Goal: Browse casually: Explore the website without a specific task or goal

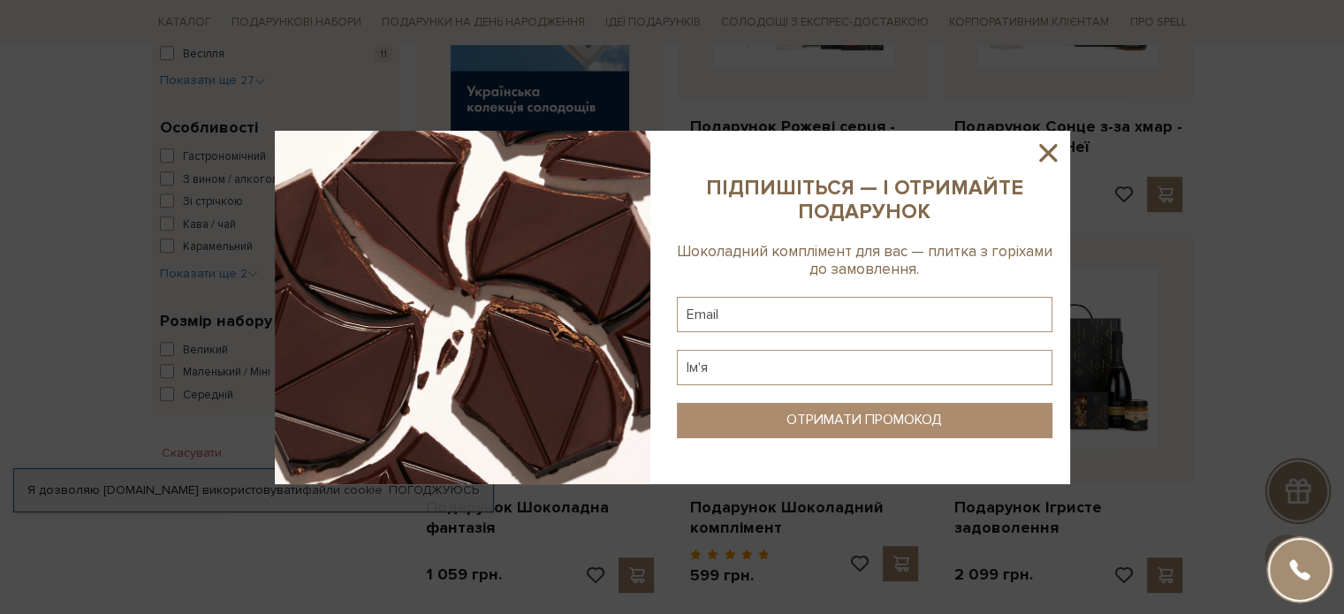
scroll to position [972, 0]
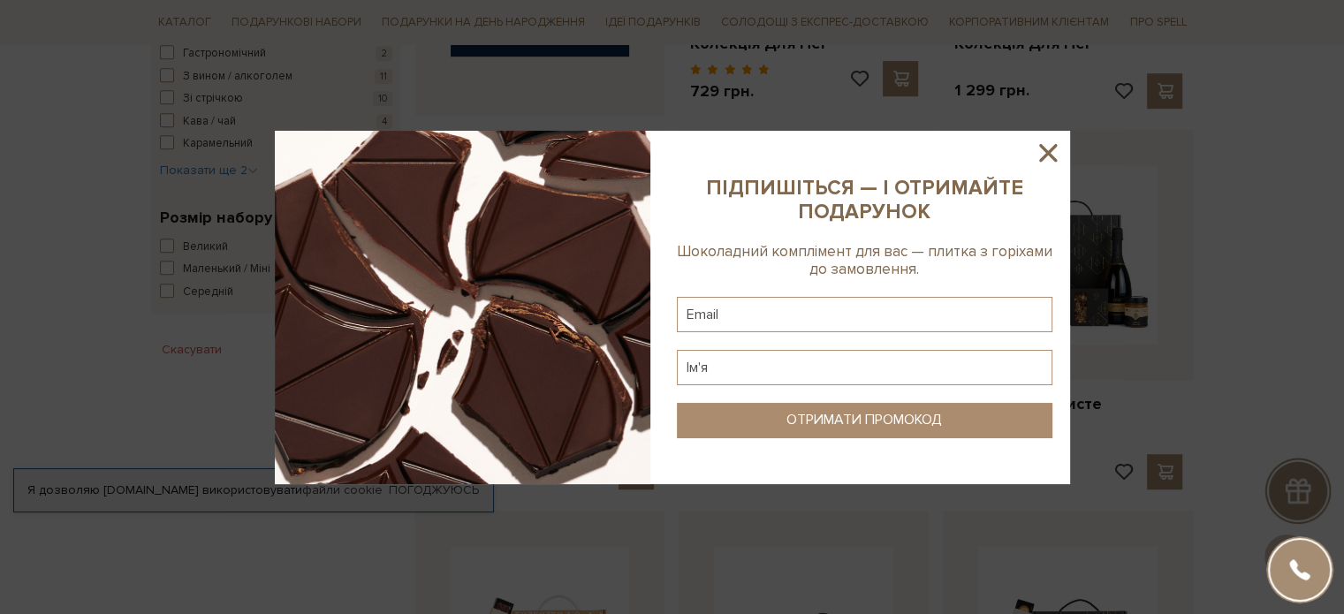
click at [1057, 151] on icon at bounding box center [1048, 153] width 30 height 30
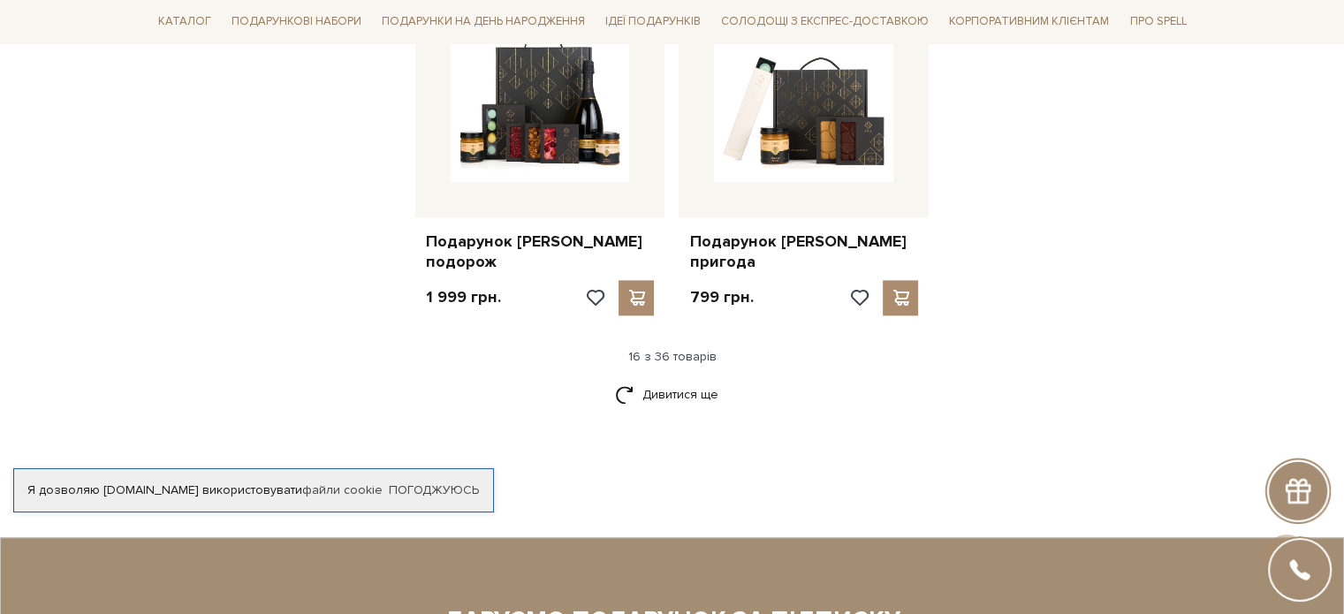
scroll to position [2474, 0]
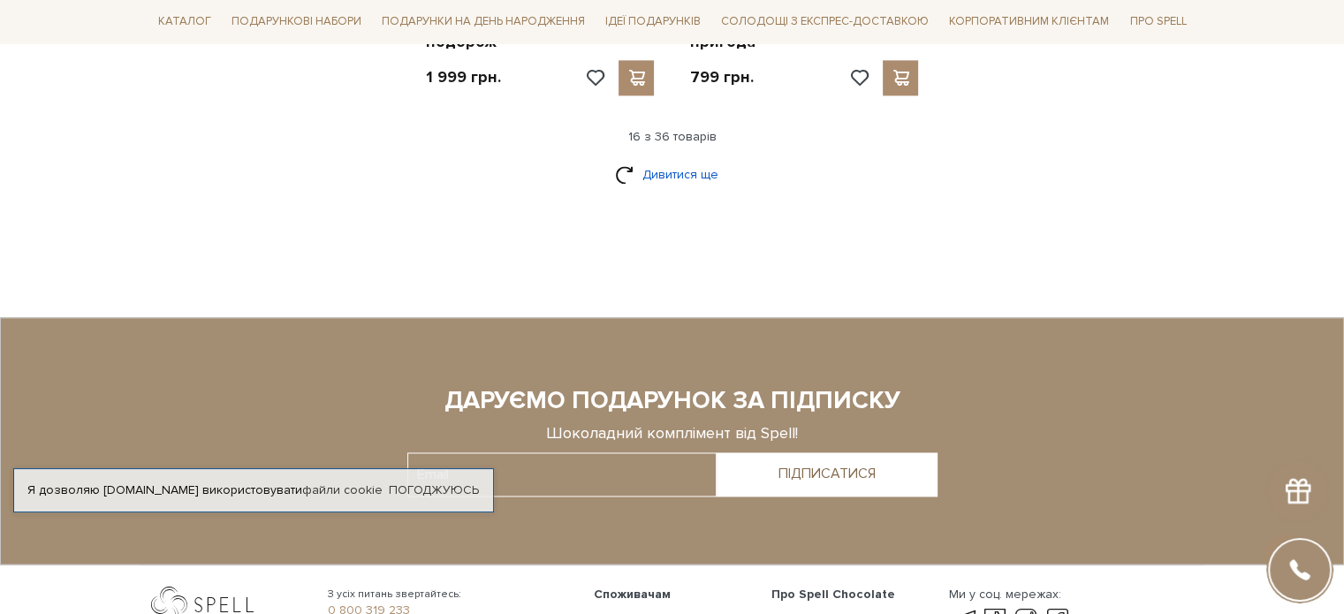
click at [699, 159] on link "Дивитися ще" at bounding box center [672, 174] width 115 height 31
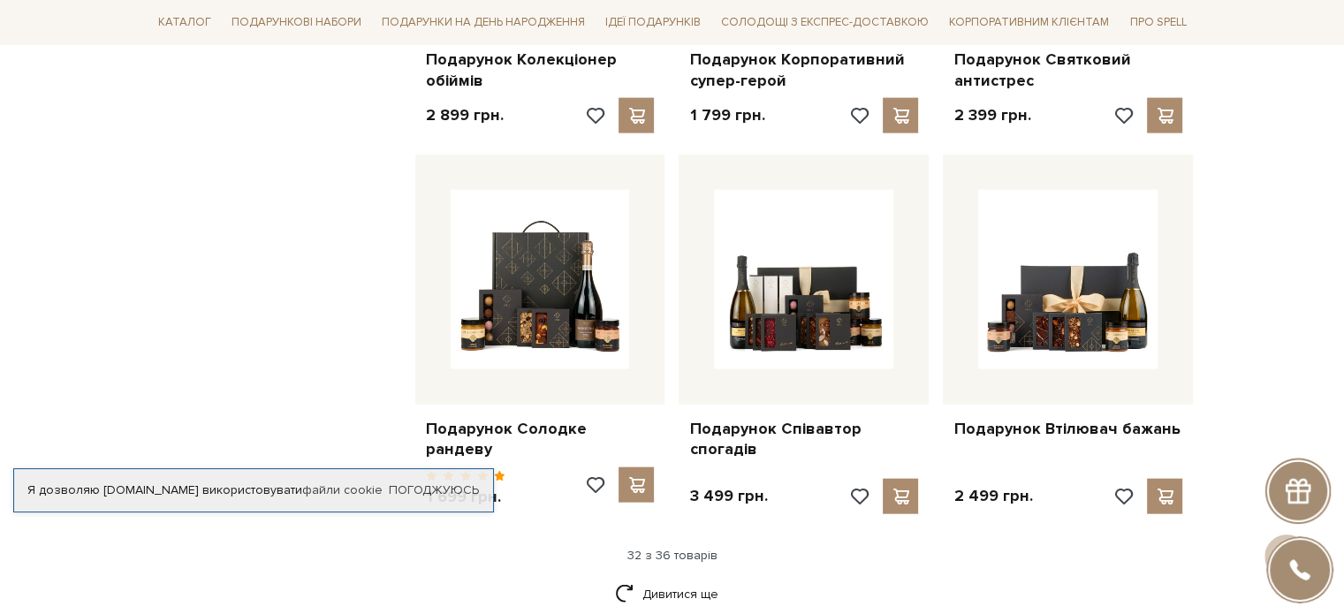
scroll to position [4153, 0]
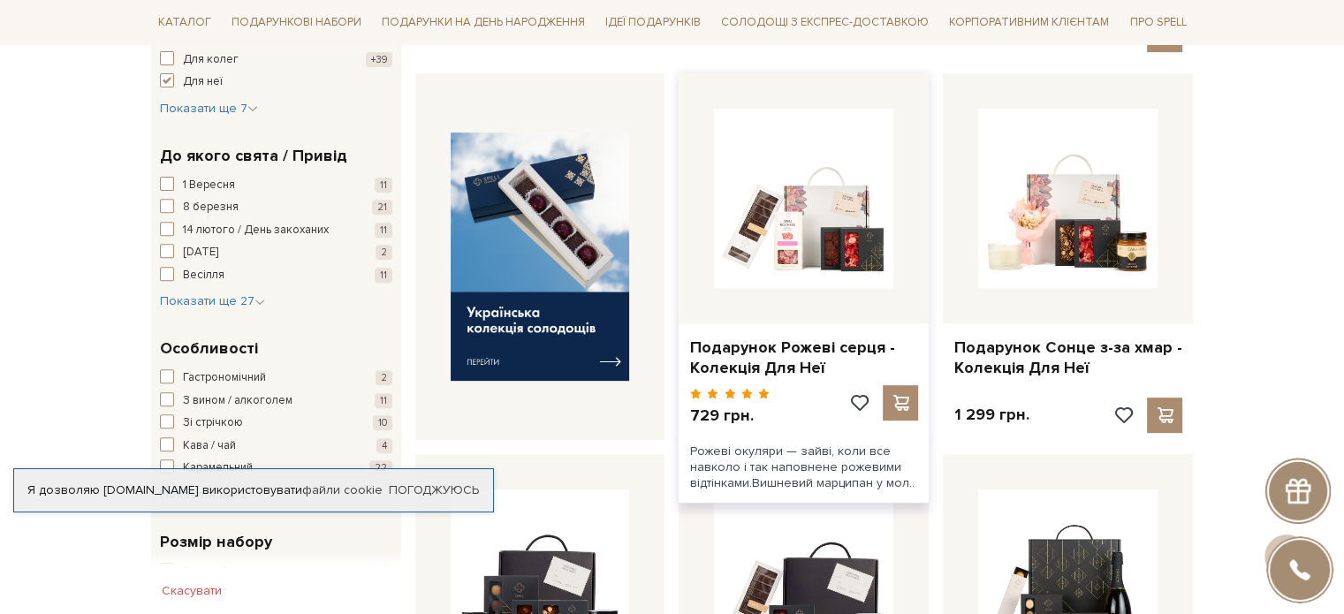
scroll to position [707, 0]
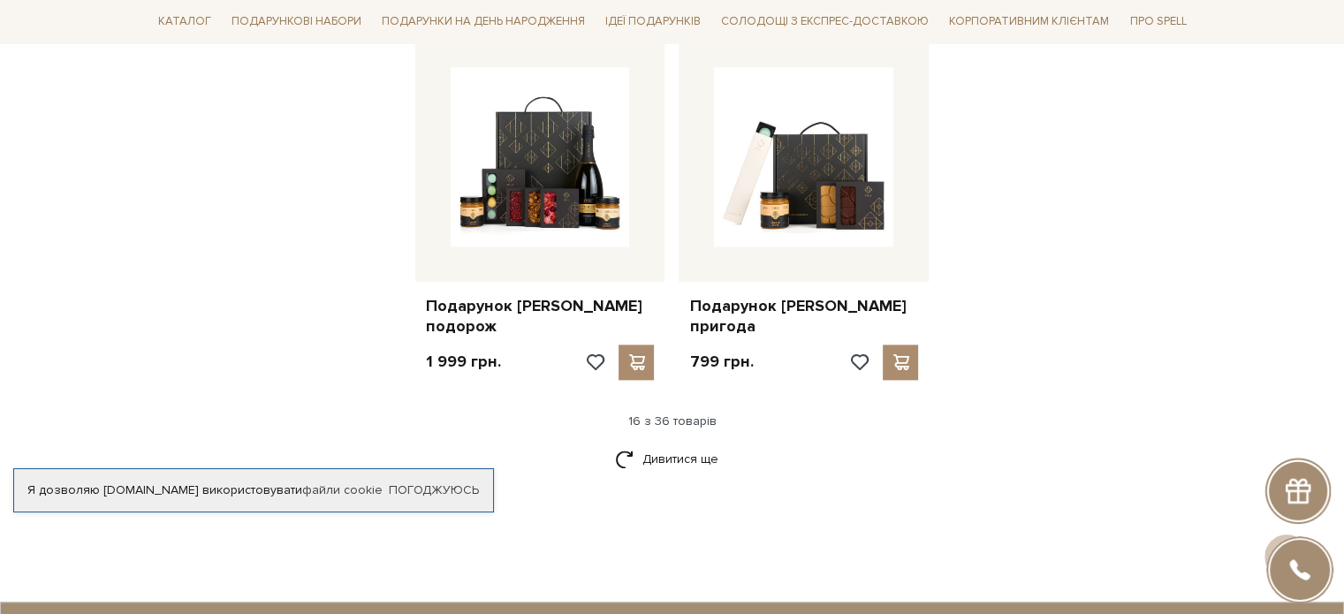
scroll to position [2298, 0]
